Goal: Check status

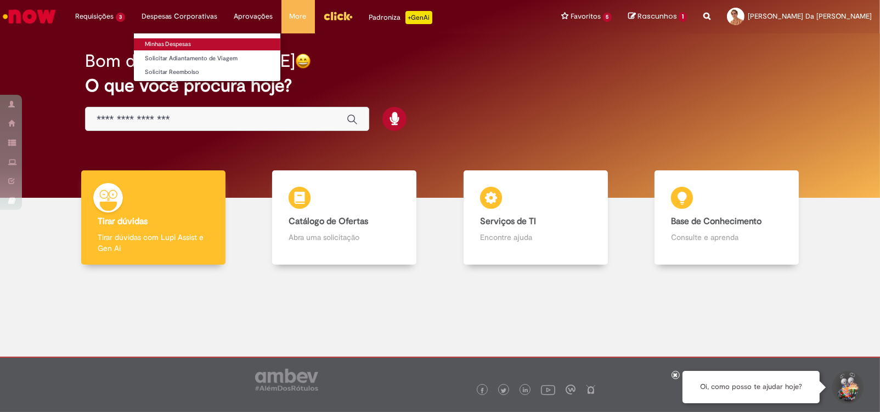
click at [200, 42] on link "Minhas Despesas" at bounding box center [207, 44] width 146 height 12
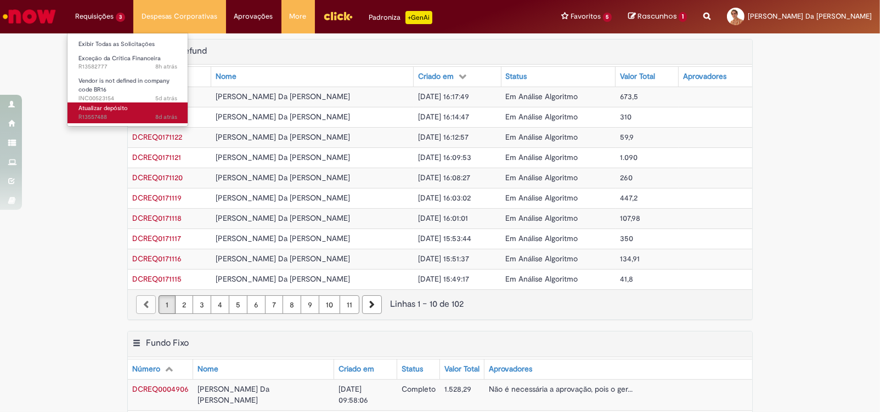
click at [139, 110] on link "Atualizar depósito 8d atrás 8 [PERSON_NAME] atrás R13557488" at bounding box center [127, 113] width 121 height 20
